Goal: Task Accomplishment & Management: Manage account settings

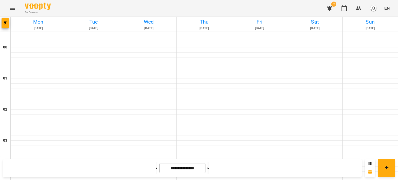
scroll to position [480, 0]
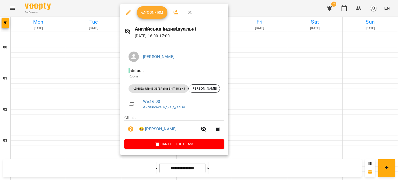
click at [147, 16] on button "Confirm" at bounding box center [152, 12] width 31 height 12
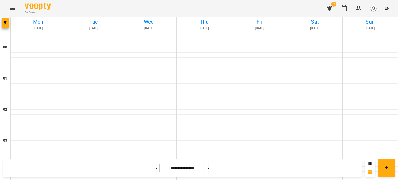
scroll to position [460, 0]
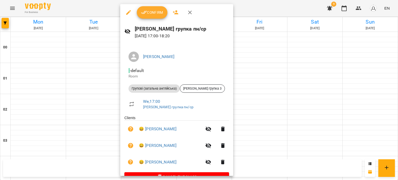
click at [158, 12] on span "Confirm" at bounding box center [152, 12] width 22 height 6
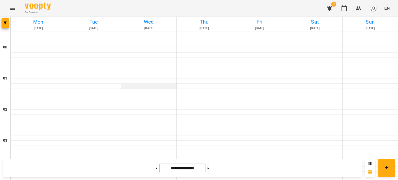
scroll to position [272, 0]
